Goal: Obtain resource: Obtain resource

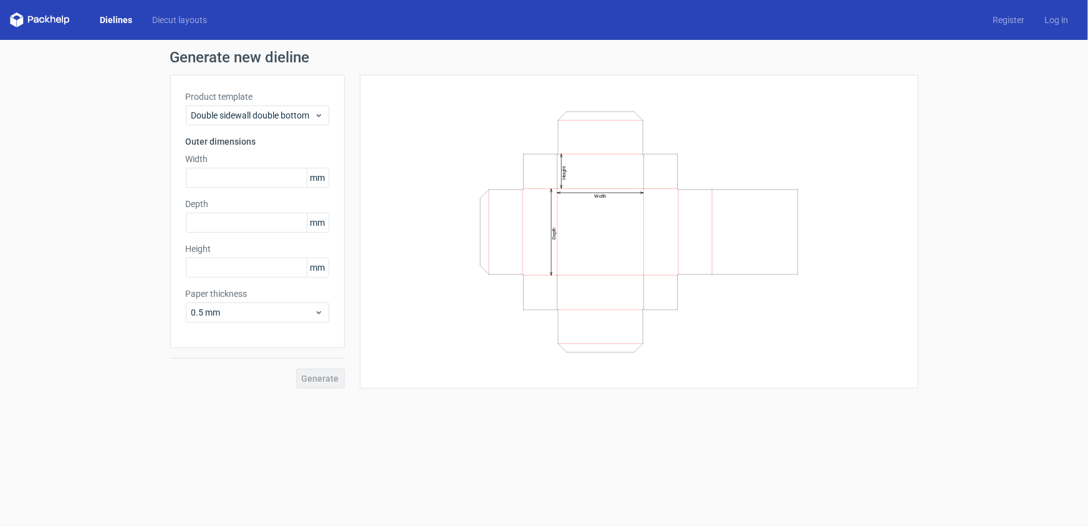
click at [107, 18] on link "Dielines" at bounding box center [116, 20] width 52 height 12
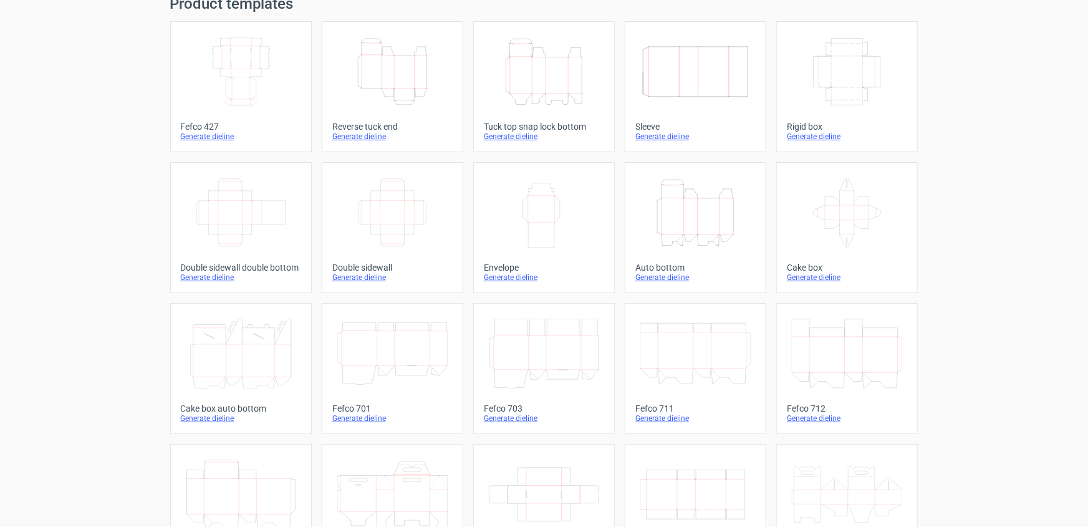
scroll to position [56, 0]
click at [550, 216] on icon "Width Height" at bounding box center [544, 210] width 110 height 70
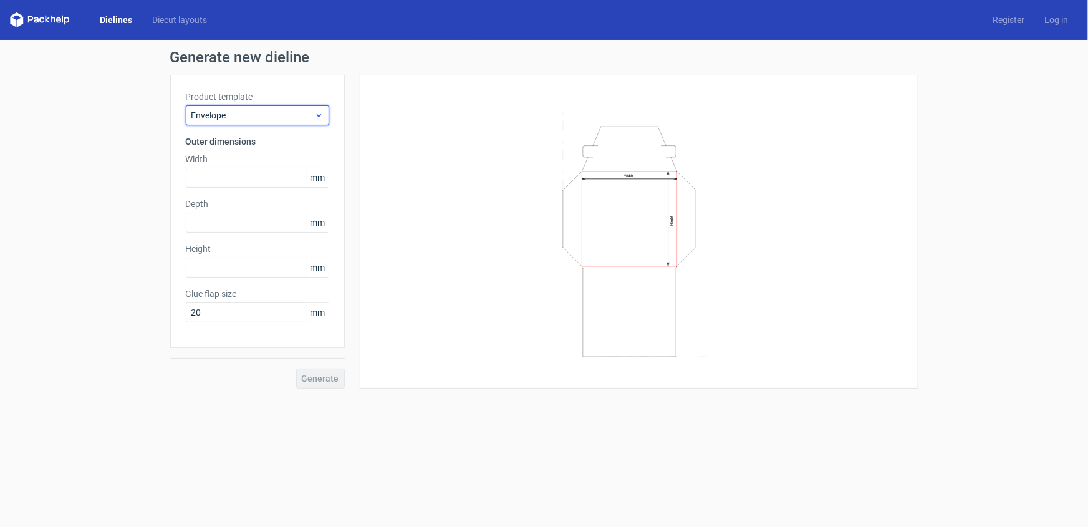
click at [270, 114] on span "Envelope" at bounding box center [252, 115] width 123 height 12
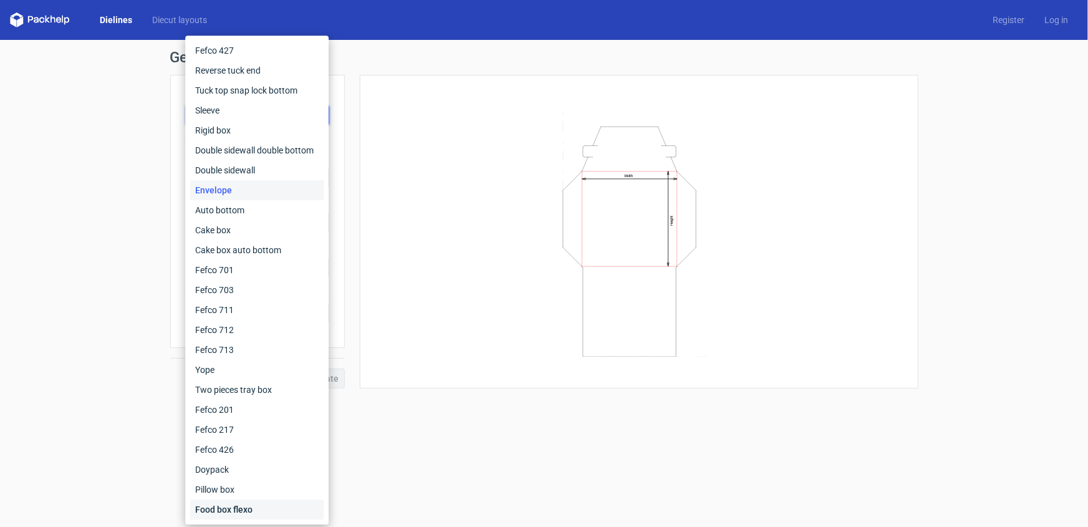
click at [257, 512] on div "Food box flexo" at bounding box center [256, 509] width 133 height 20
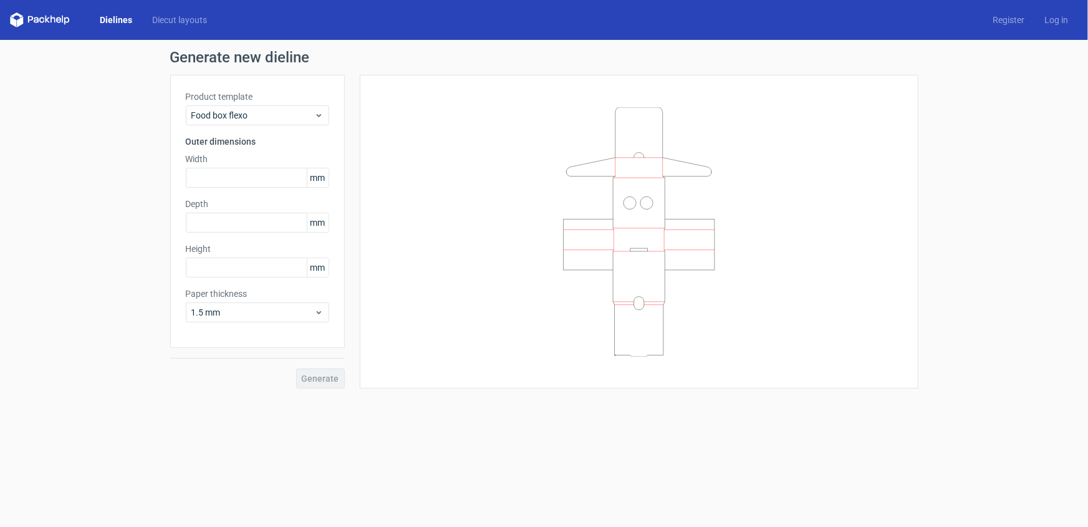
click at [412, 460] on form "Generate new dieline Product template Food box flexo Outer dimensions Width mm …" at bounding box center [544, 283] width 1088 height 487
click at [121, 16] on link "Dielines" at bounding box center [116, 20] width 52 height 12
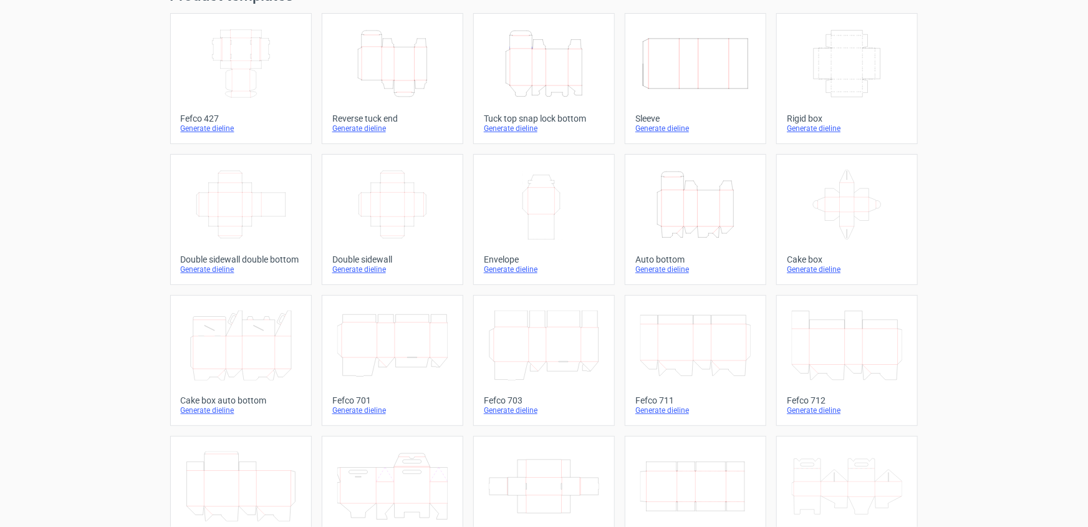
scroll to position [82, 0]
